Goal: Task Accomplishment & Management: Use online tool/utility

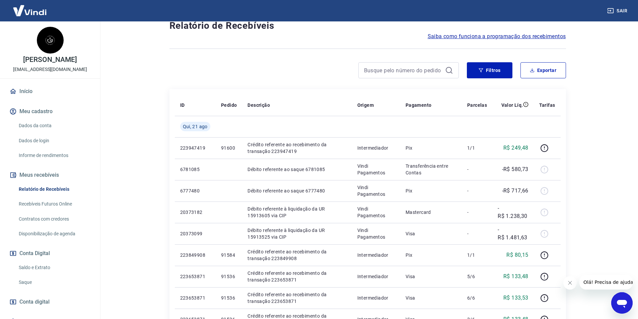
scroll to position [67, 0]
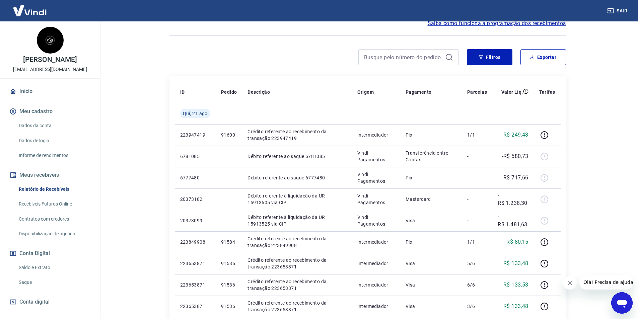
click at [50, 281] on link "Saque" at bounding box center [54, 283] width 76 height 14
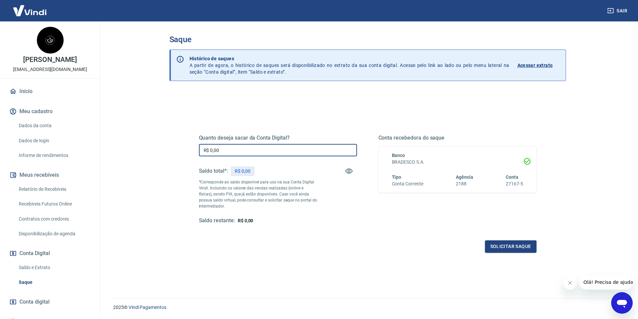
click at [272, 146] on input "R$ 0,00" at bounding box center [278, 150] width 158 height 12
type input "R$ 3.300,66"
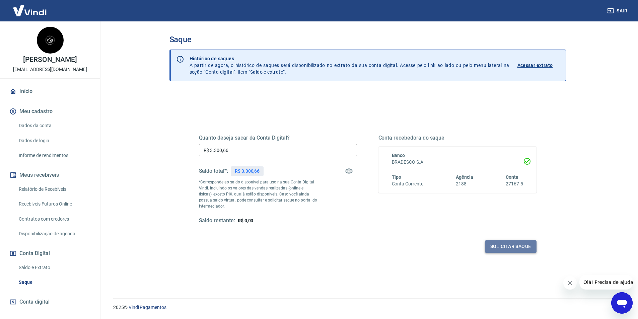
click at [499, 244] on button "Solicitar saque" at bounding box center [511, 246] width 52 height 12
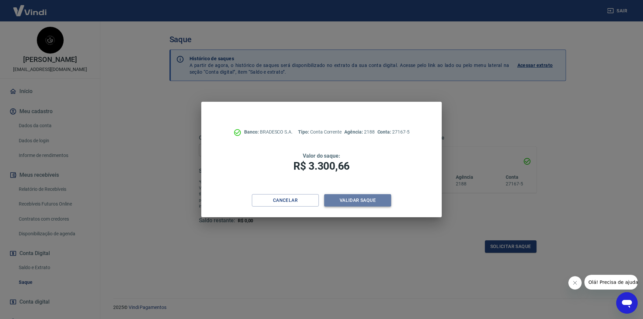
click at [367, 202] on button "Validar saque" at bounding box center [357, 200] width 67 height 12
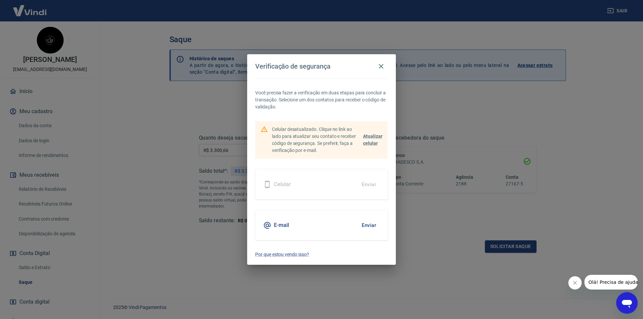
click at [365, 224] on button "Enviar" at bounding box center [369, 225] width 22 height 14
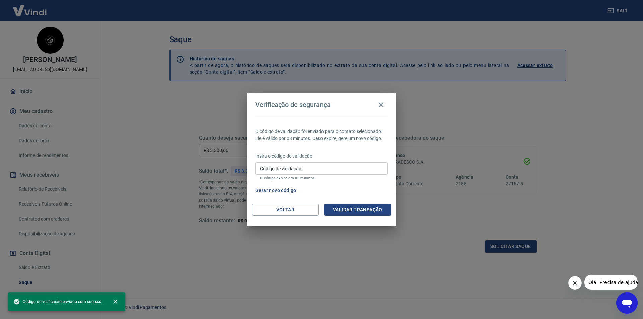
click at [346, 165] on input "Código de validação" at bounding box center [321, 168] width 133 height 12
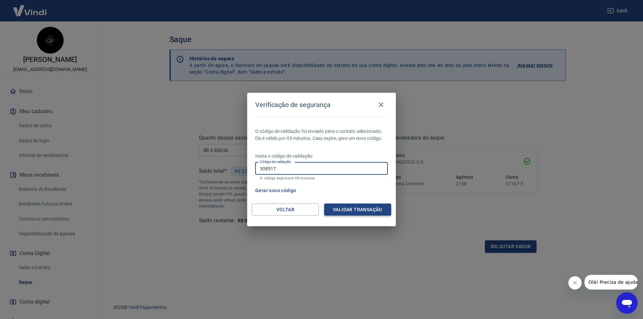
type input "308517"
click at [371, 212] on button "Validar transação" at bounding box center [357, 210] width 67 height 12
